Goal: Purchase product/service

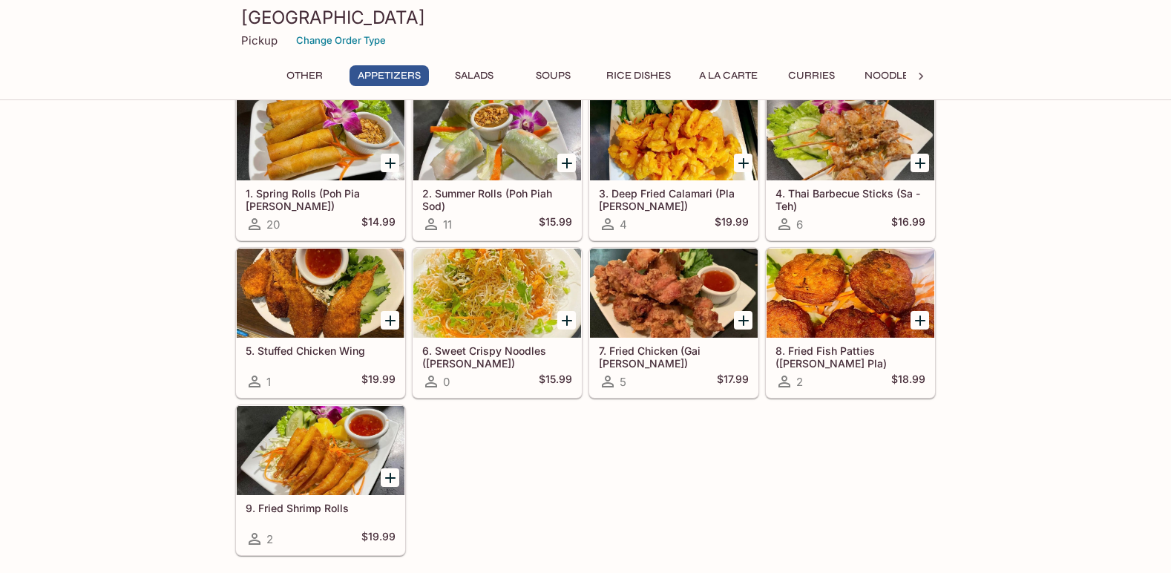
scroll to position [280, 0]
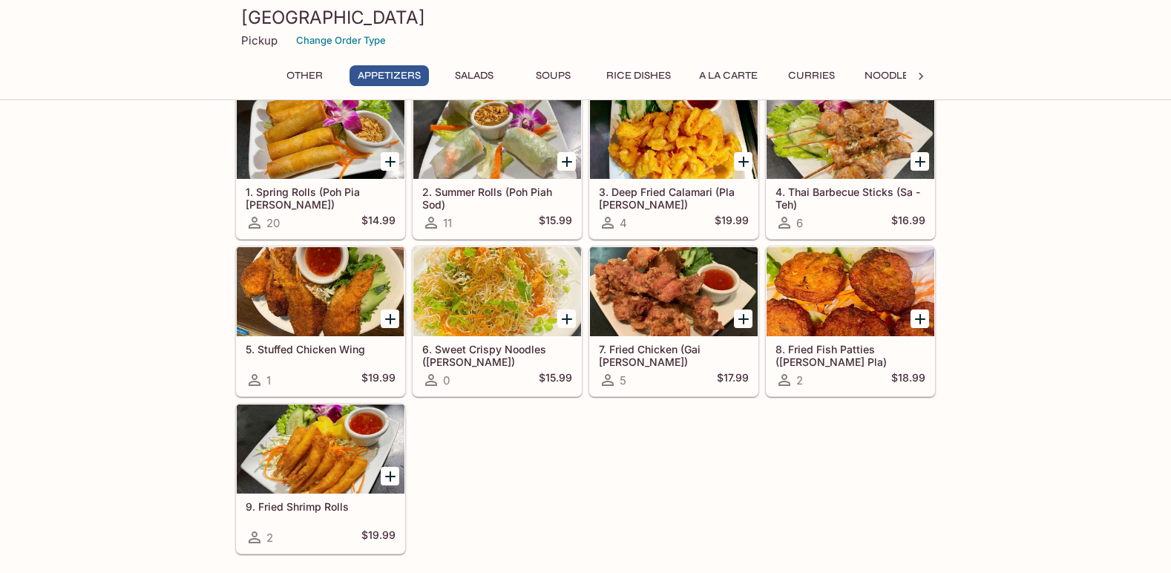
click at [525, 145] on div at bounding box center [497, 134] width 168 height 89
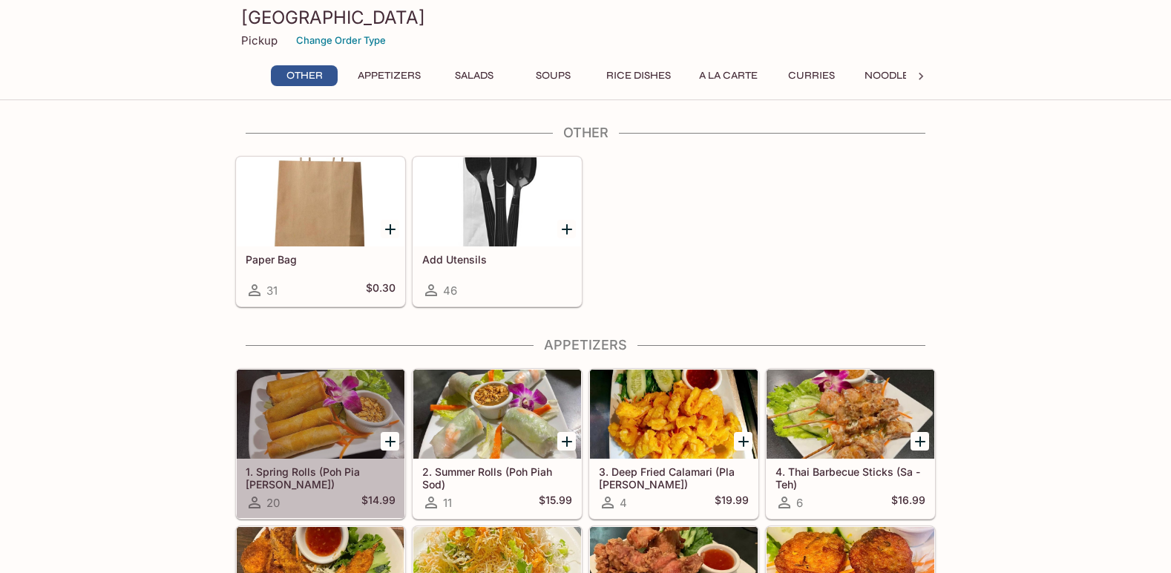
click at [347, 409] on div at bounding box center [321, 414] width 168 height 89
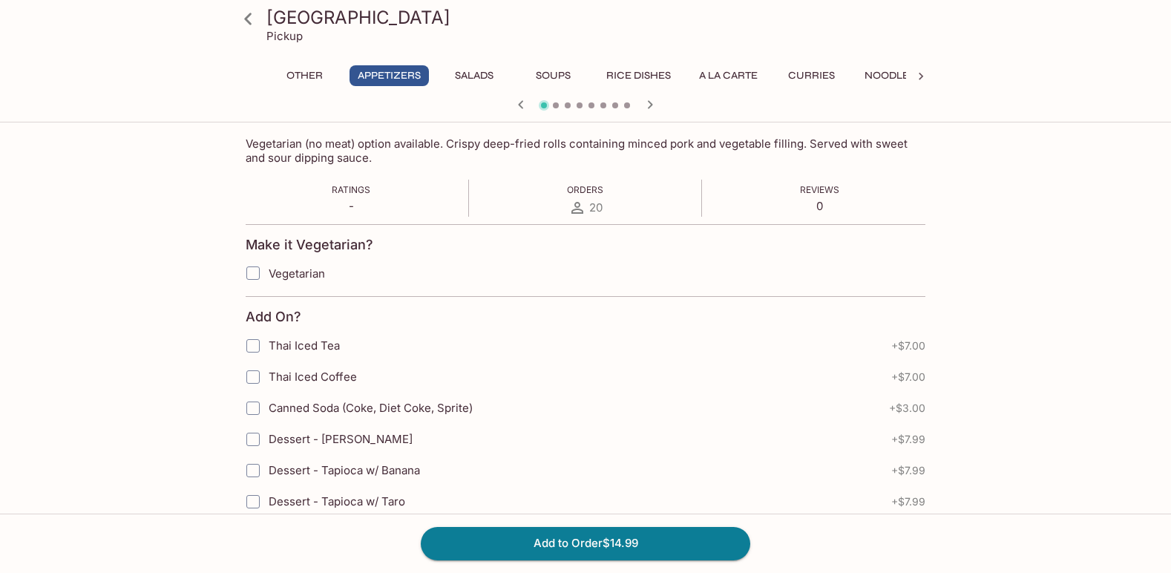
scroll to position [295, 0]
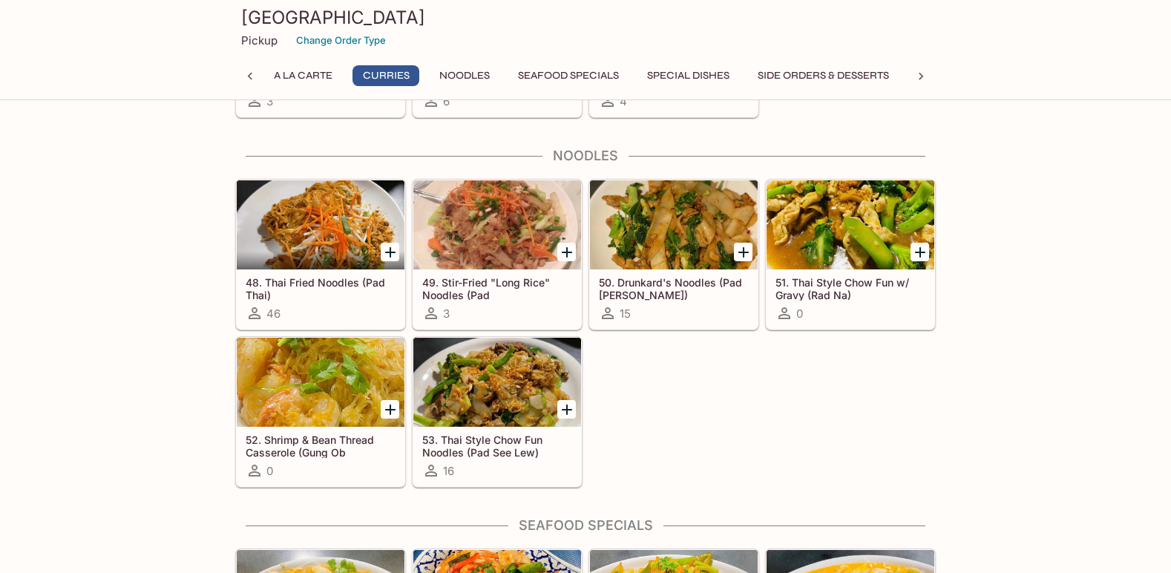
scroll to position [2713, 0]
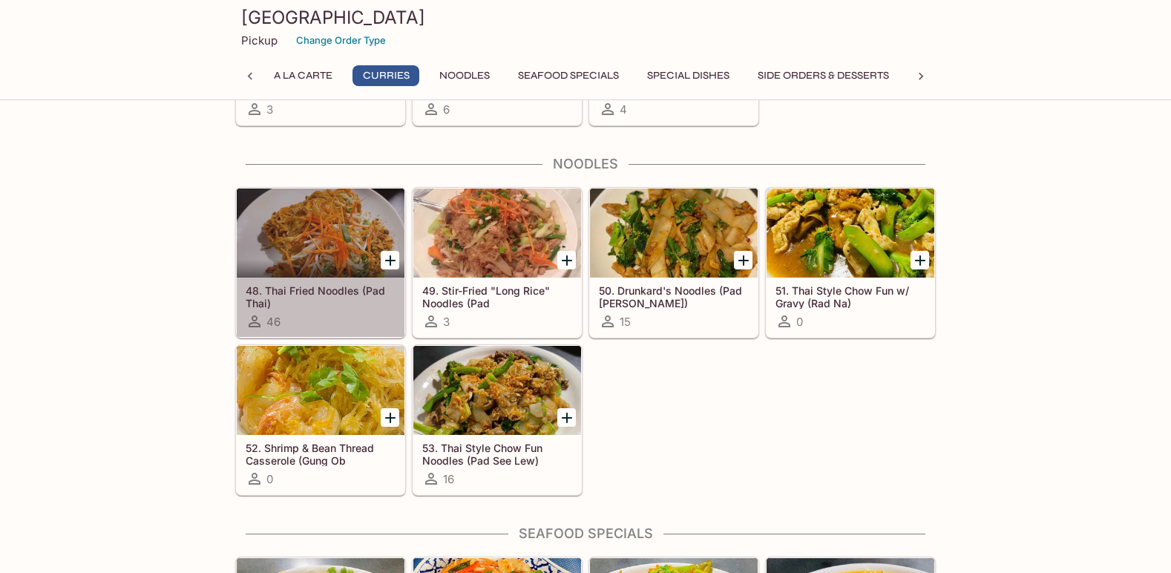
click at [342, 241] on div at bounding box center [321, 233] width 168 height 89
